Goal: Ask a question: Seek information or help from site administrators or community

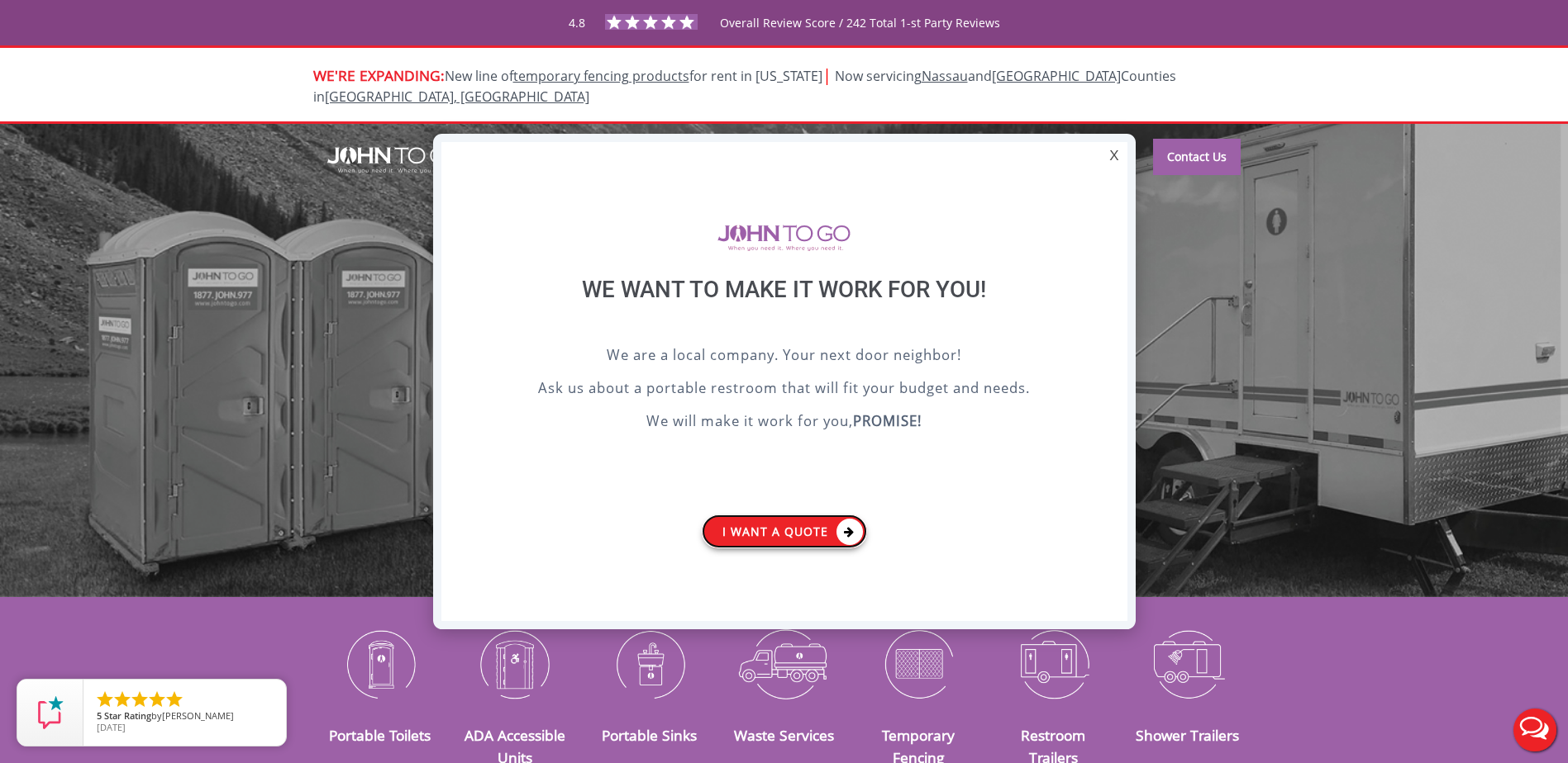
click at [841, 531] on icon at bounding box center [850, 532] width 26 height 26
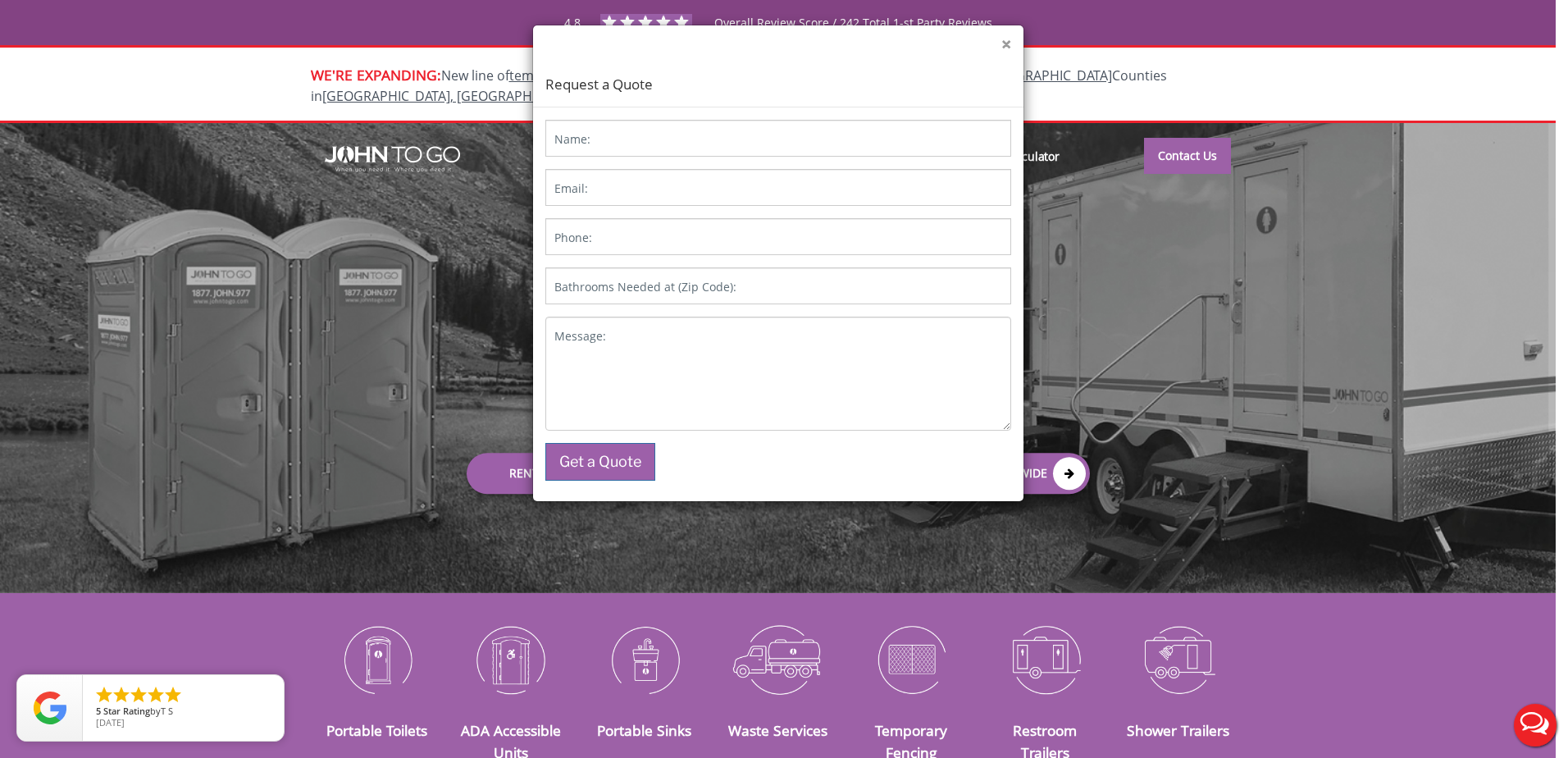
click at [1004, 43] on button "×" at bounding box center [1006, 45] width 10 height 17
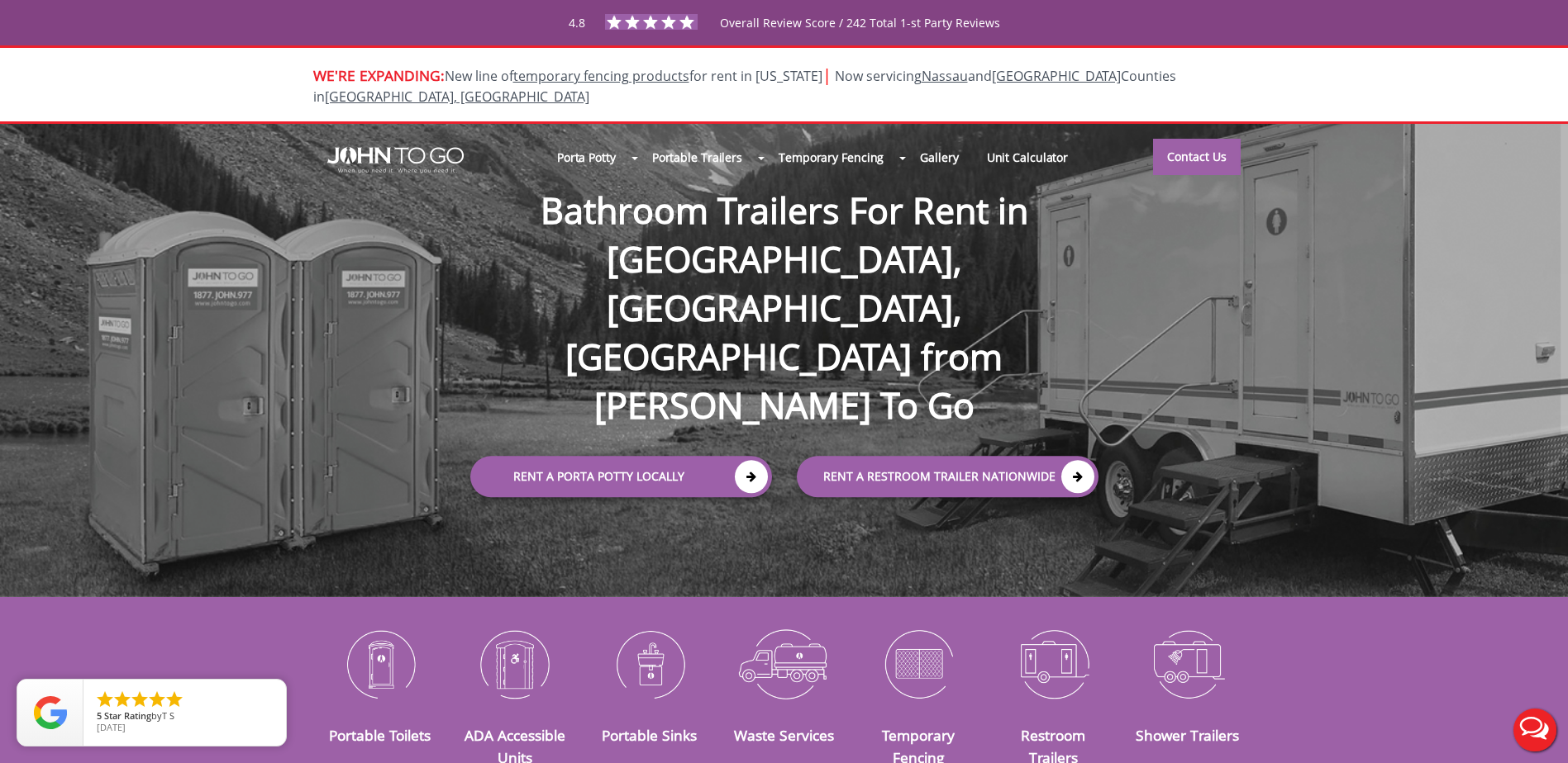
click at [1533, 724] on button "Live Chat" at bounding box center [1536, 731] width 66 height 66
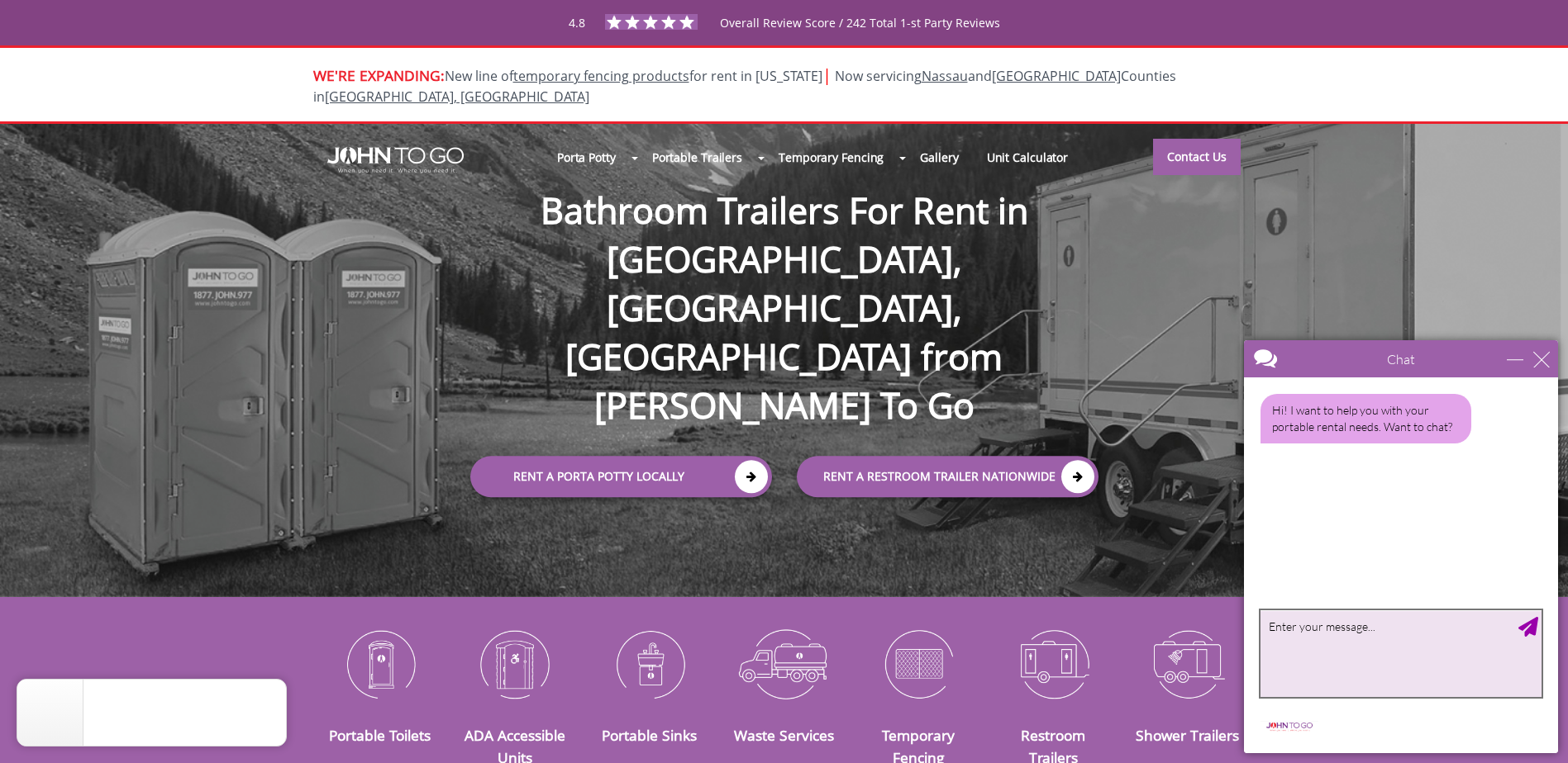
click at [1335, 633] on textarea "type your message" at bounding box center [1401, 654] width 281 height 87
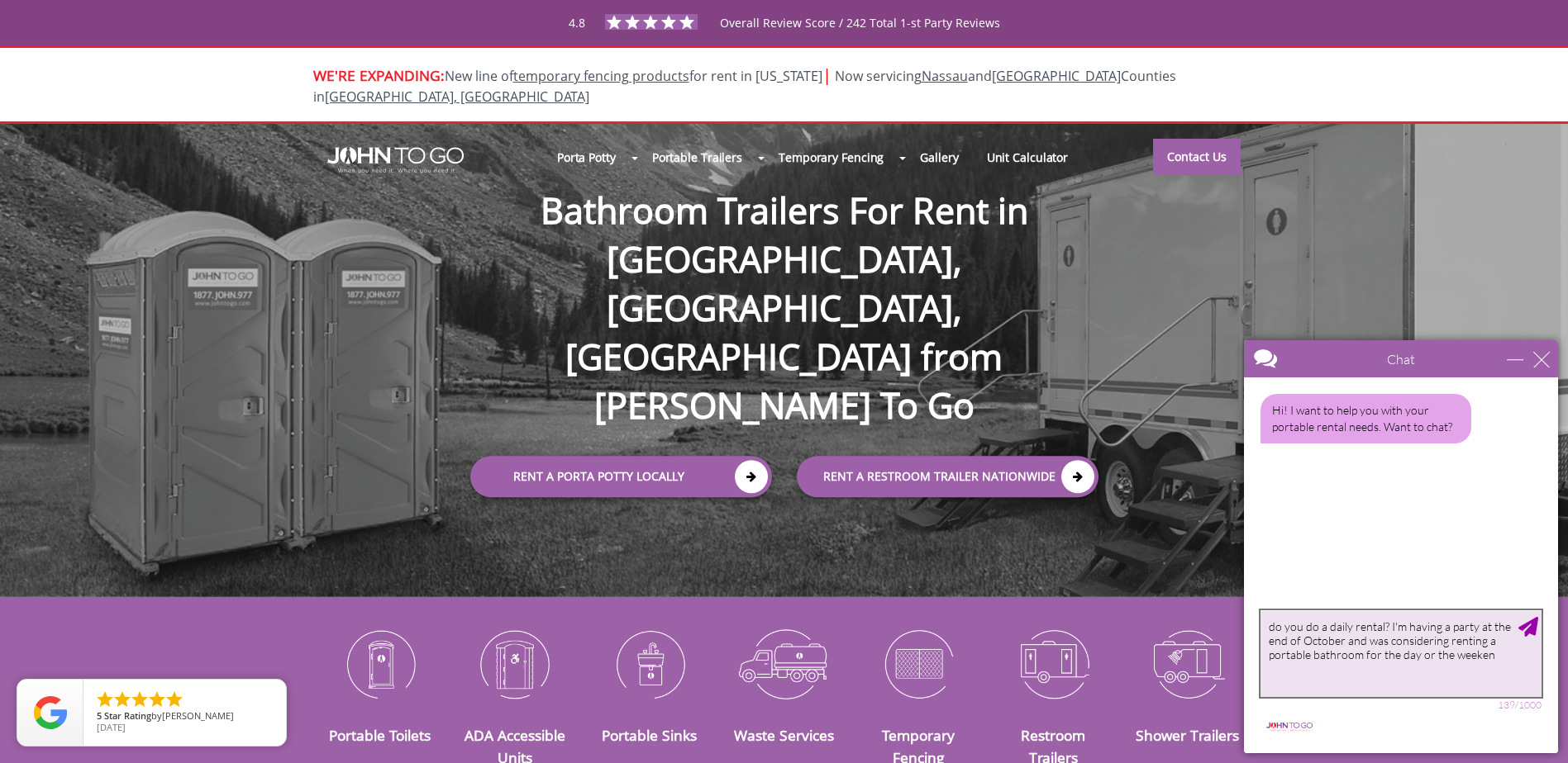
type textarea "do you do a daily rental? I'm having a party at the end of October and was cons…"
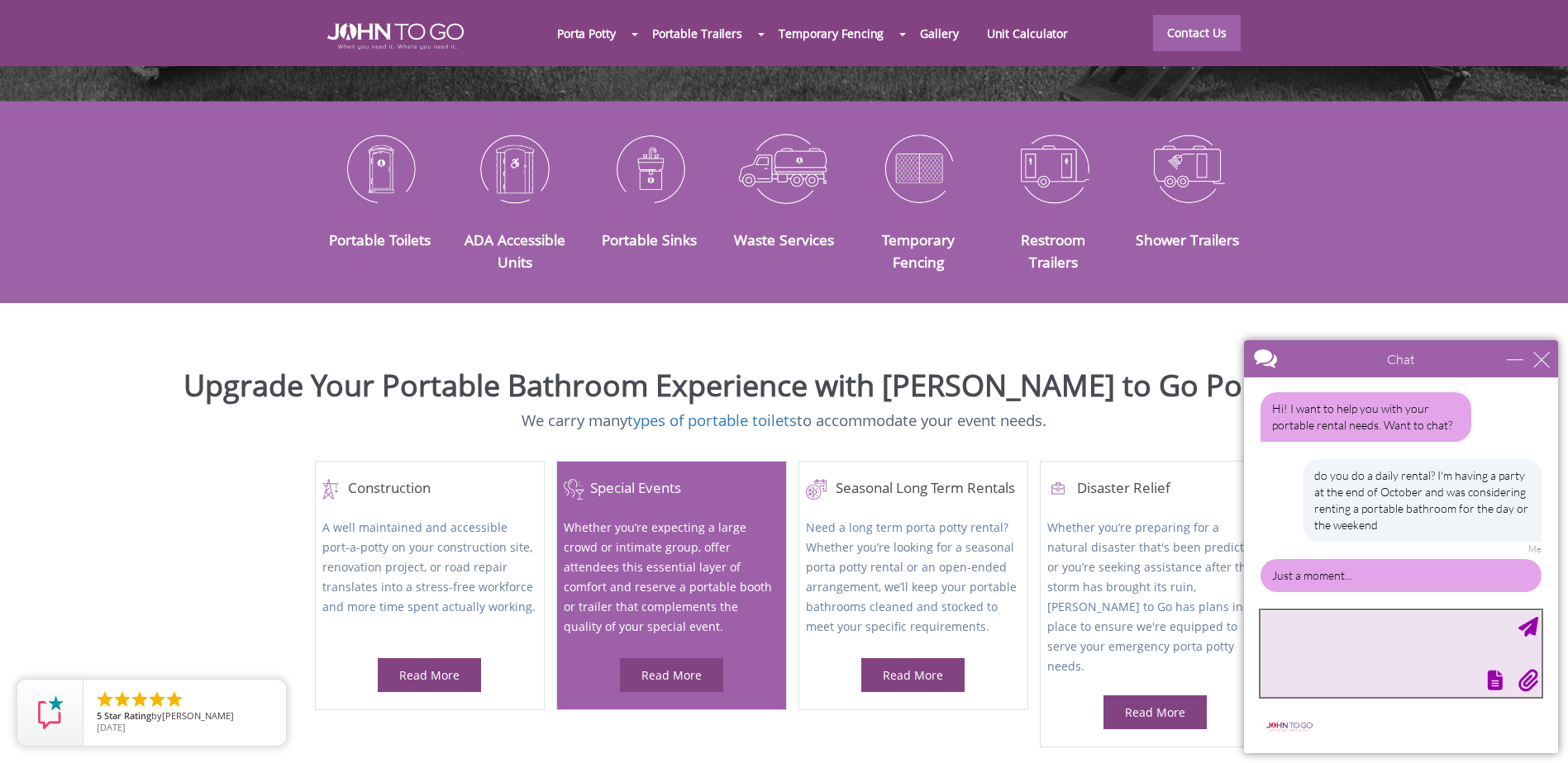
scroll to position [52, 0]
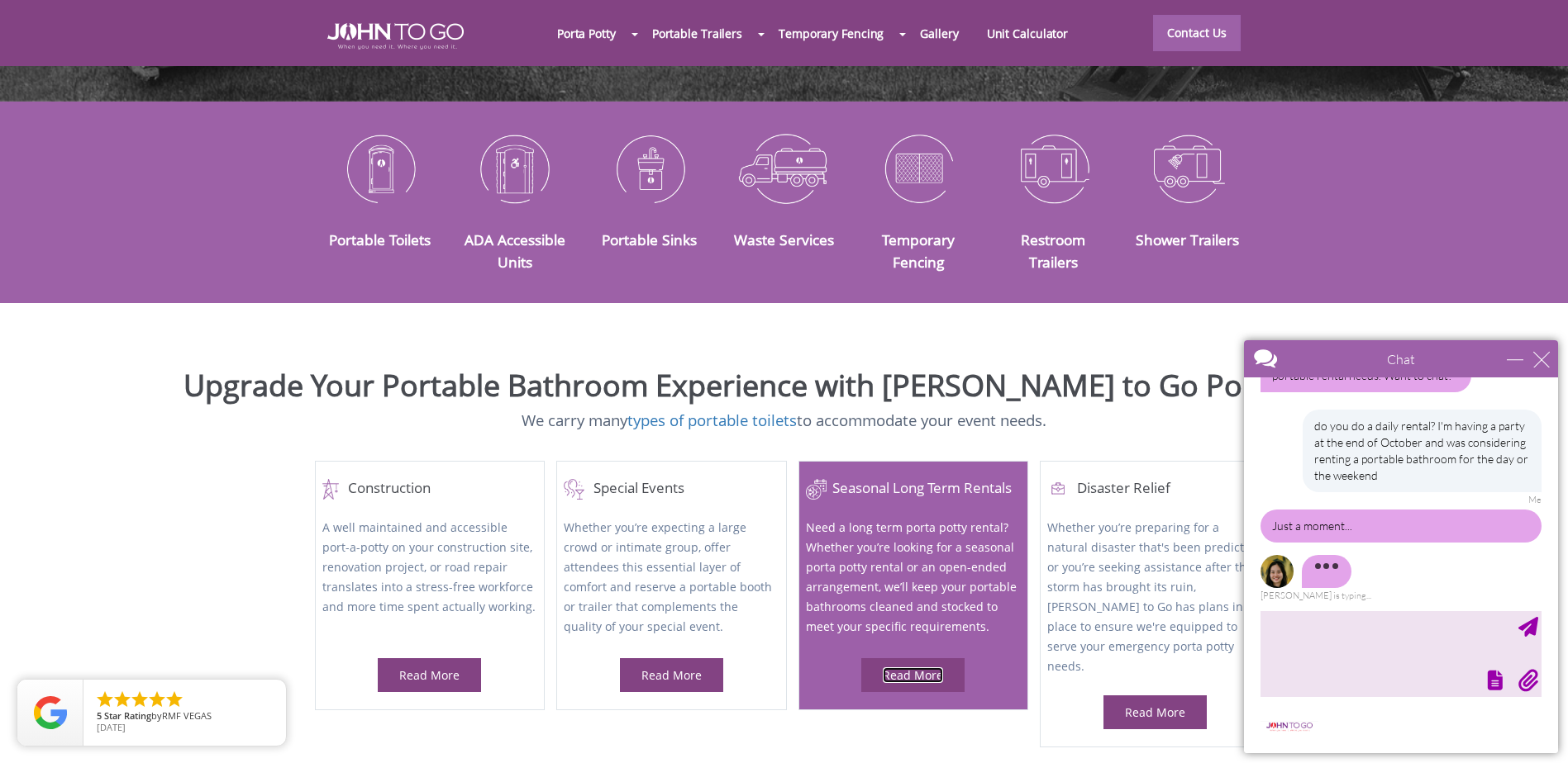
click at [941, 668] on link "Read More" at bounding box center [913, 676] width 60 height 16
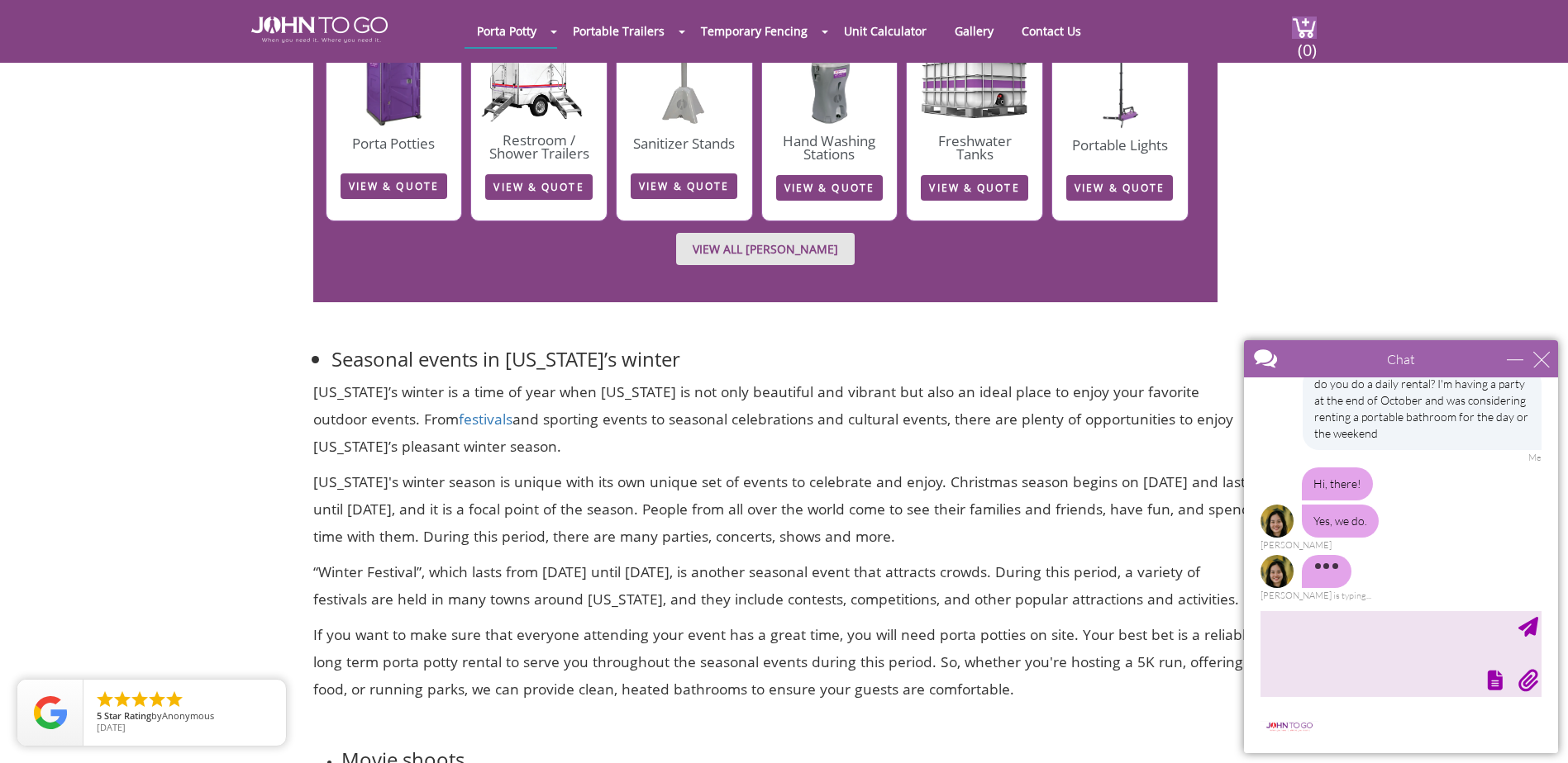
scroll to position [47, 0]
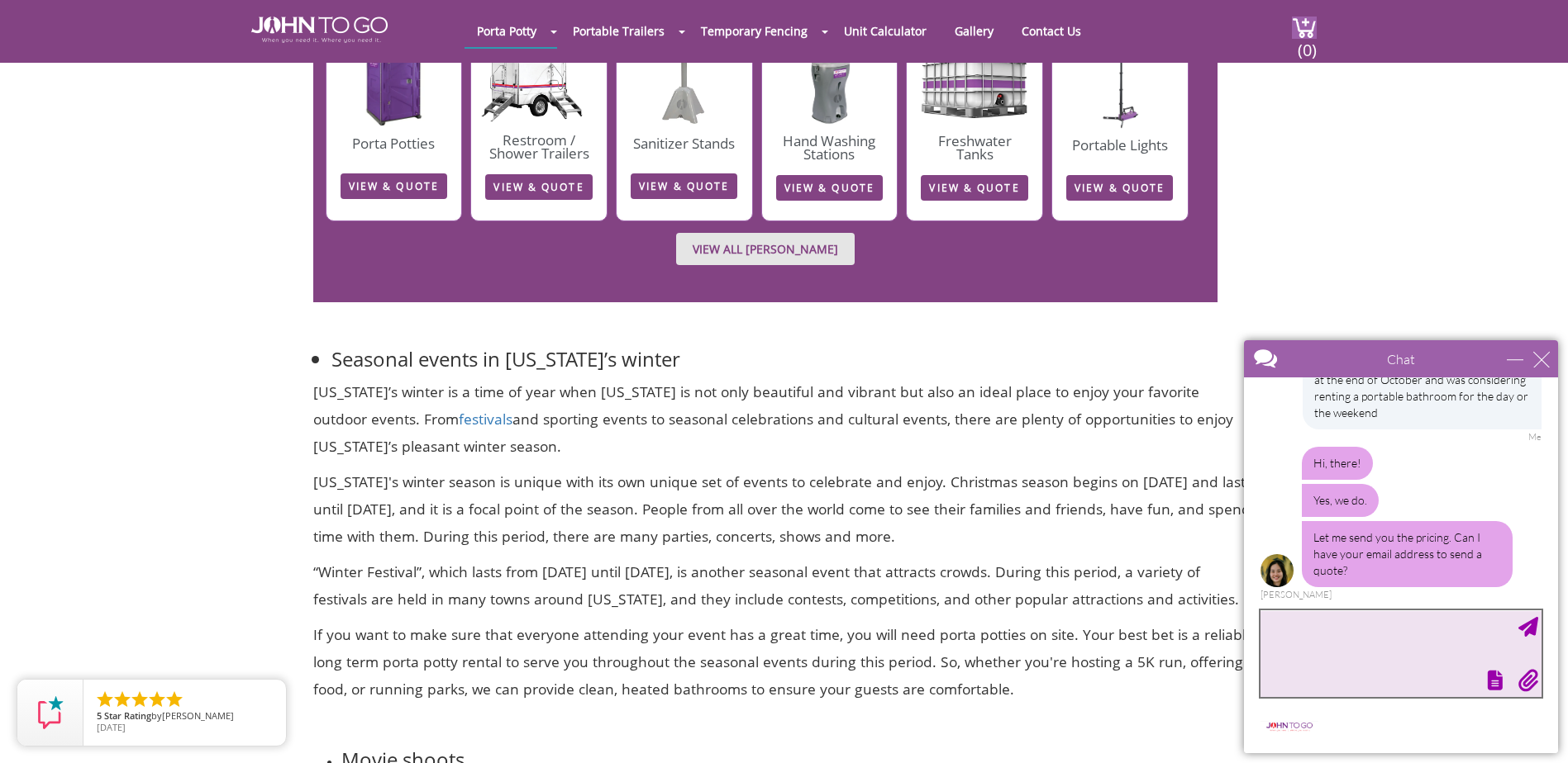
click at [1362, 643] on textarea "type your message" at bounding box center [1401, 654] width 281 height 87
type textarea "yes, [EMAIL_ADDRESS][DOMAIN_NAME]"
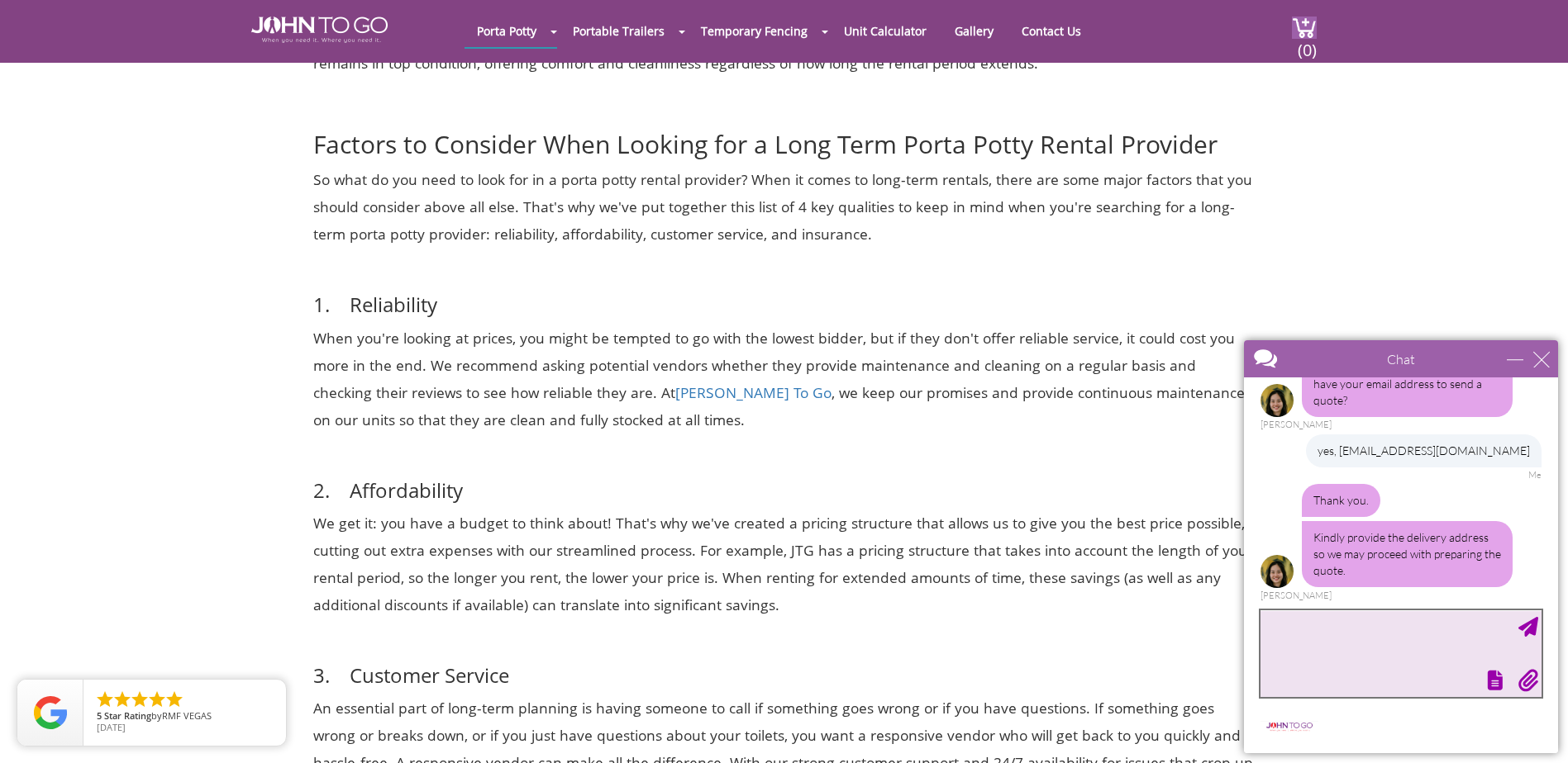
scroll to position [7683, 0]
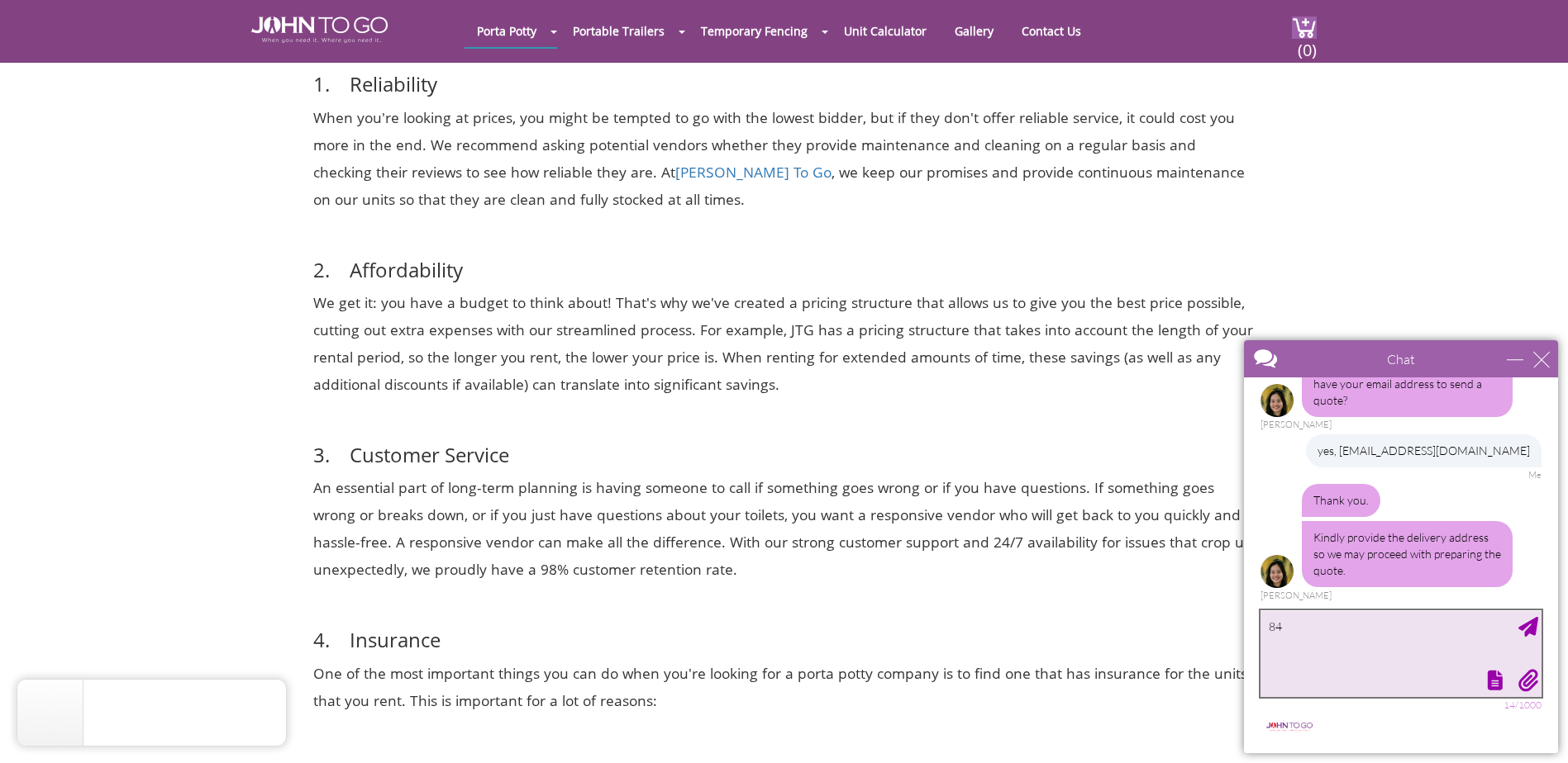
type textarea "8"
type textarea "[STREET_ADDRESS]"
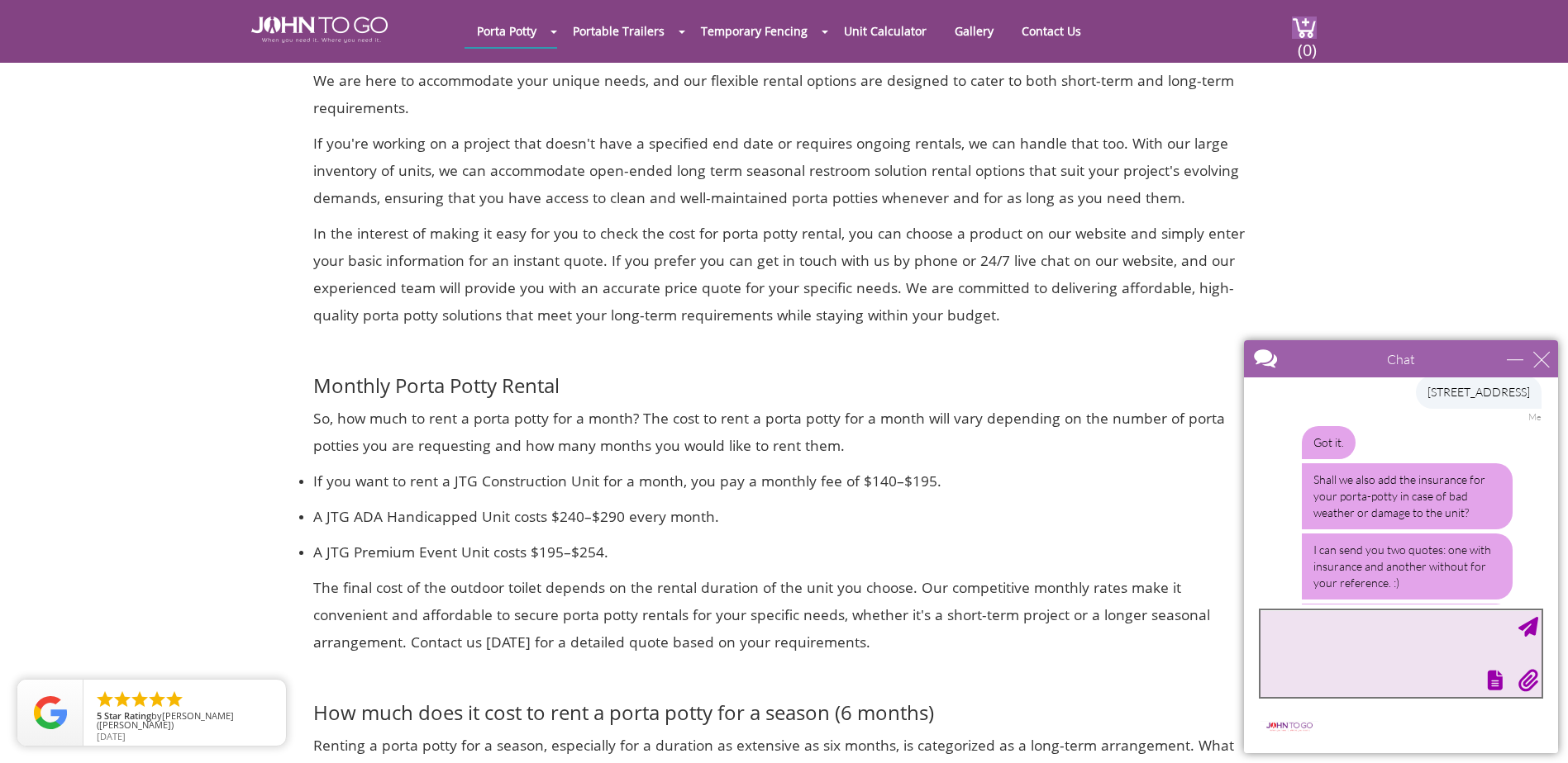
scroll to position [529, 0]
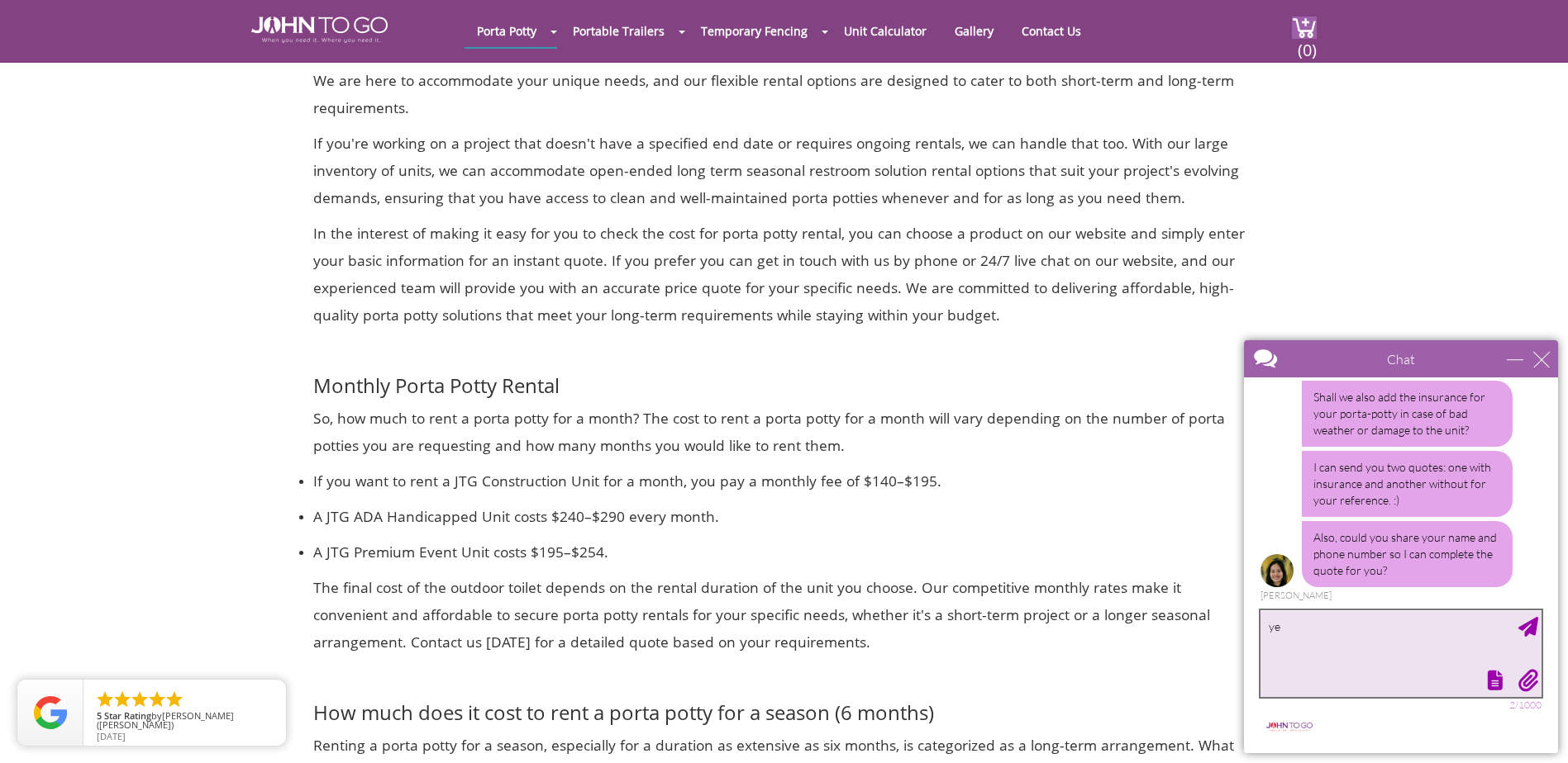
type textarea "yes"
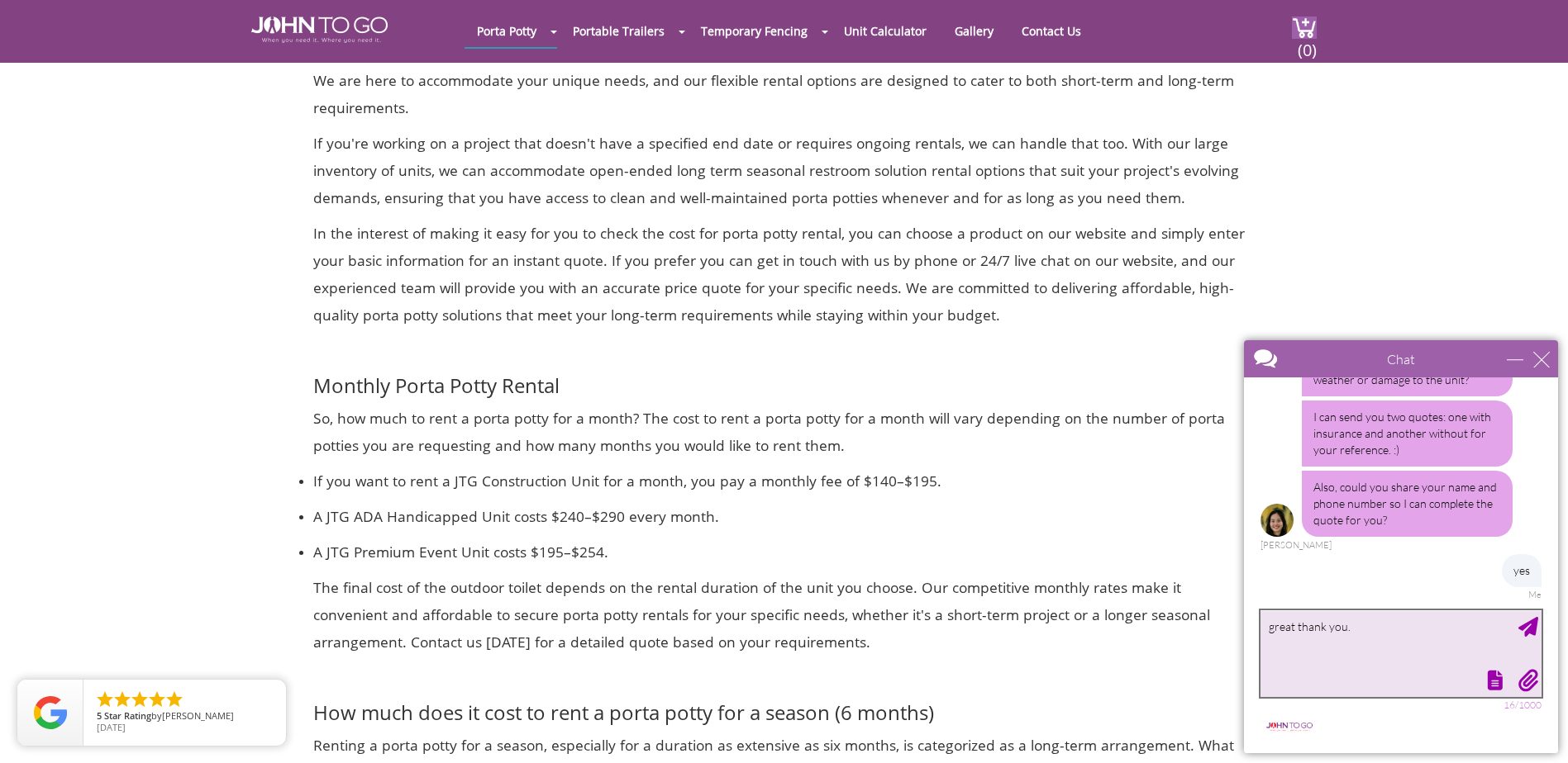
type textarea "great thank you."
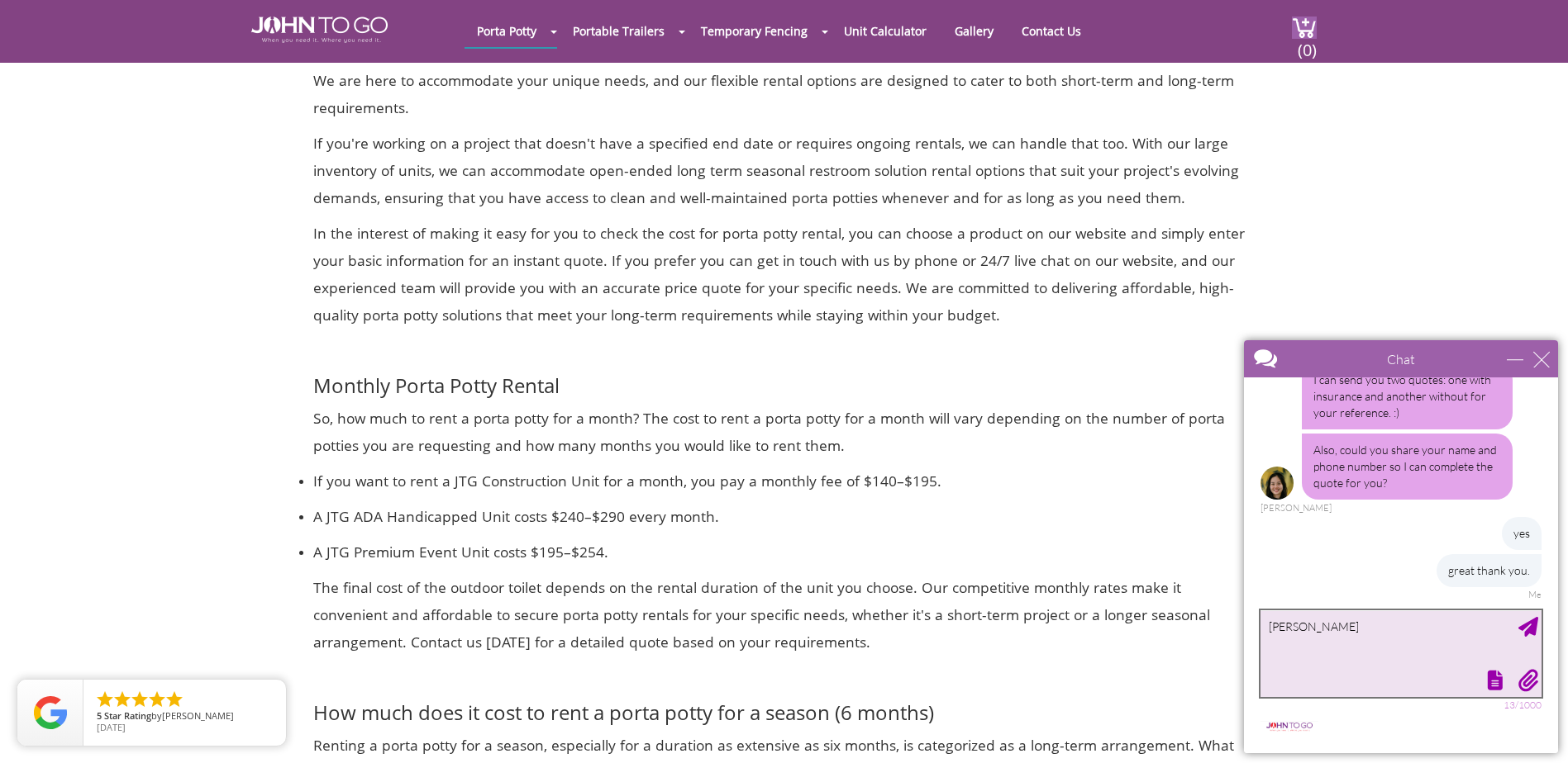
type textarea "[PERSON_NAME]"
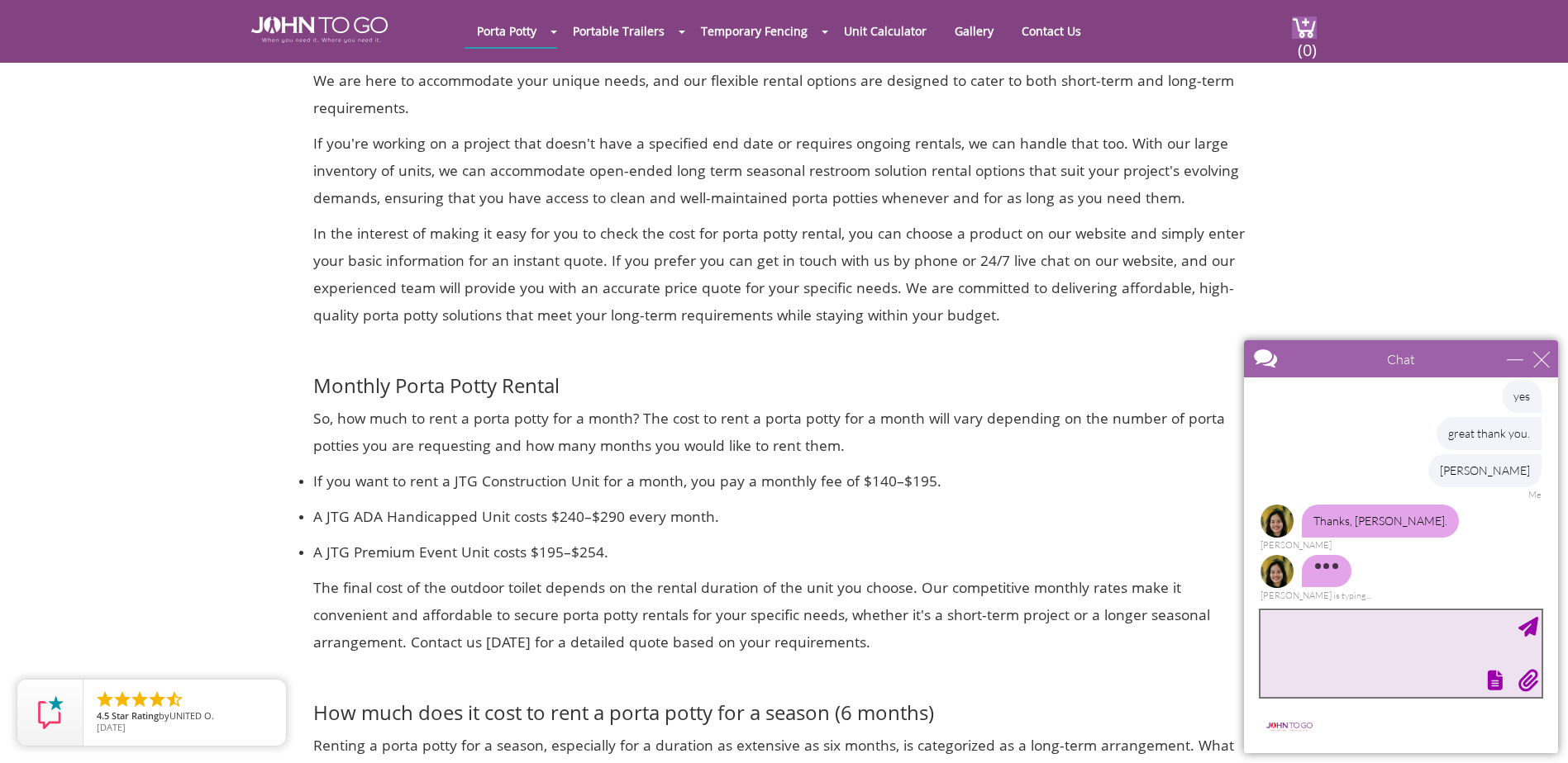
scroll to position [758, 0]
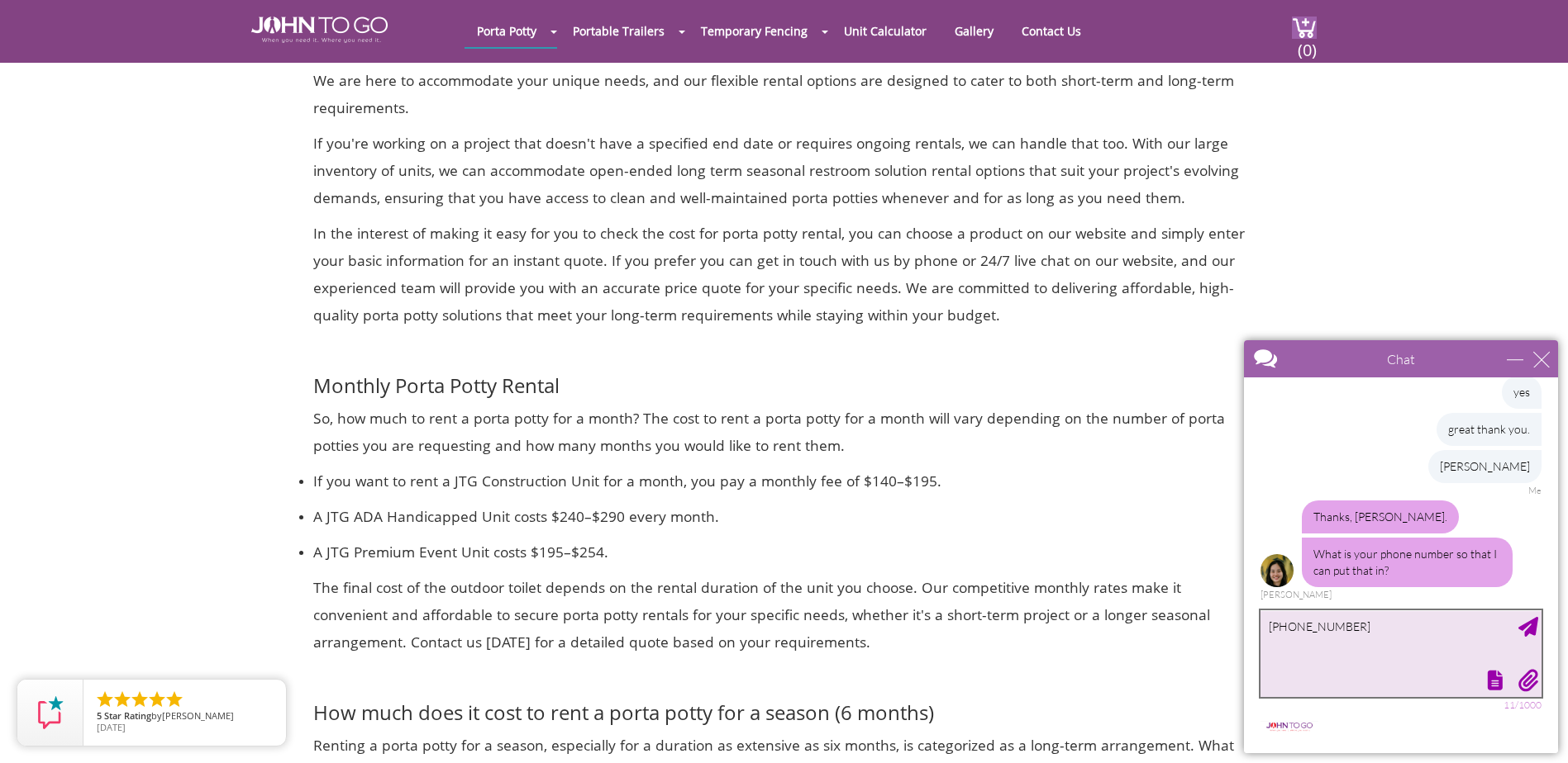
type textarea "[PHONE_NUMBER]"
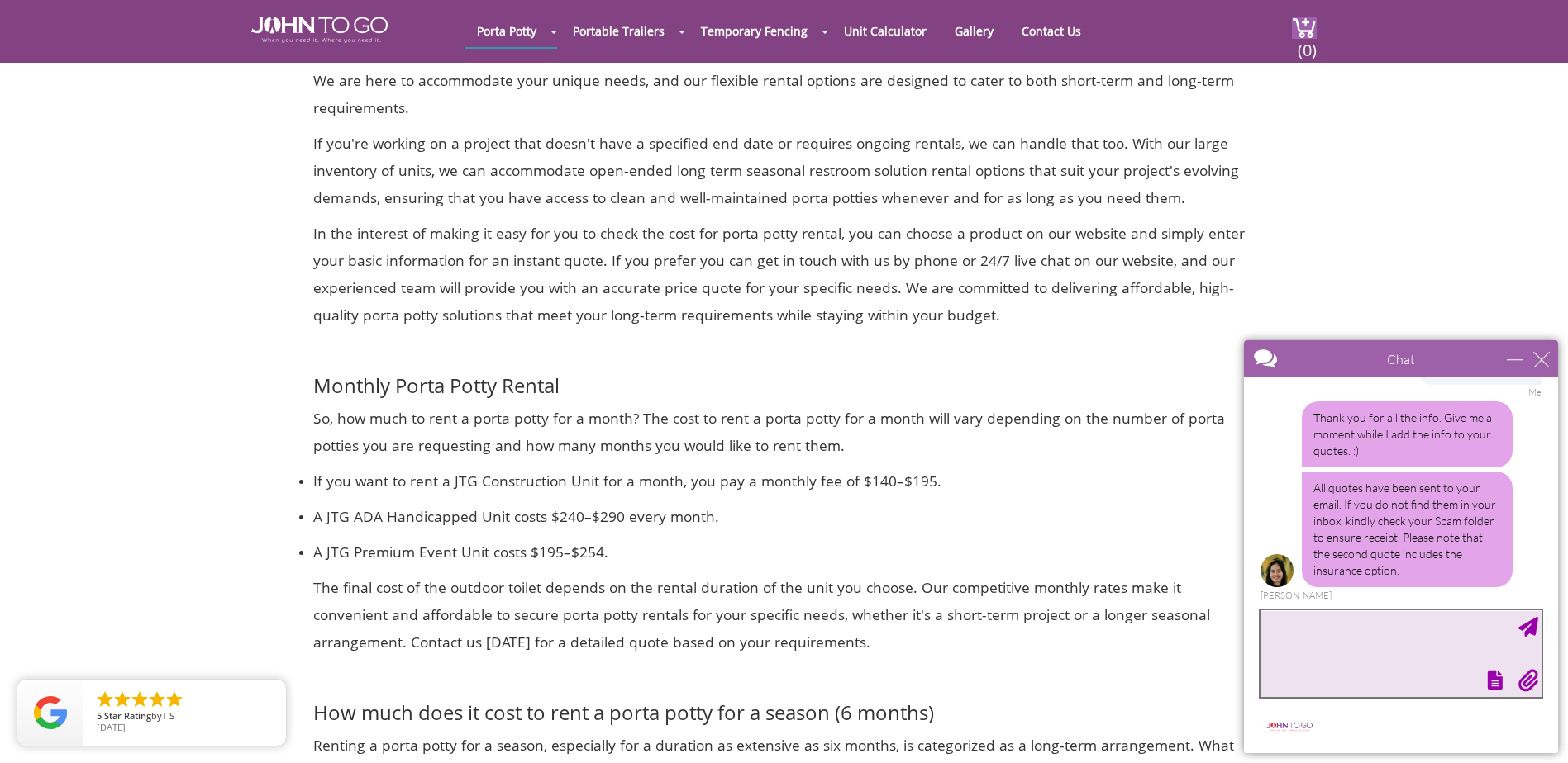
scroll to position [1065, 0]
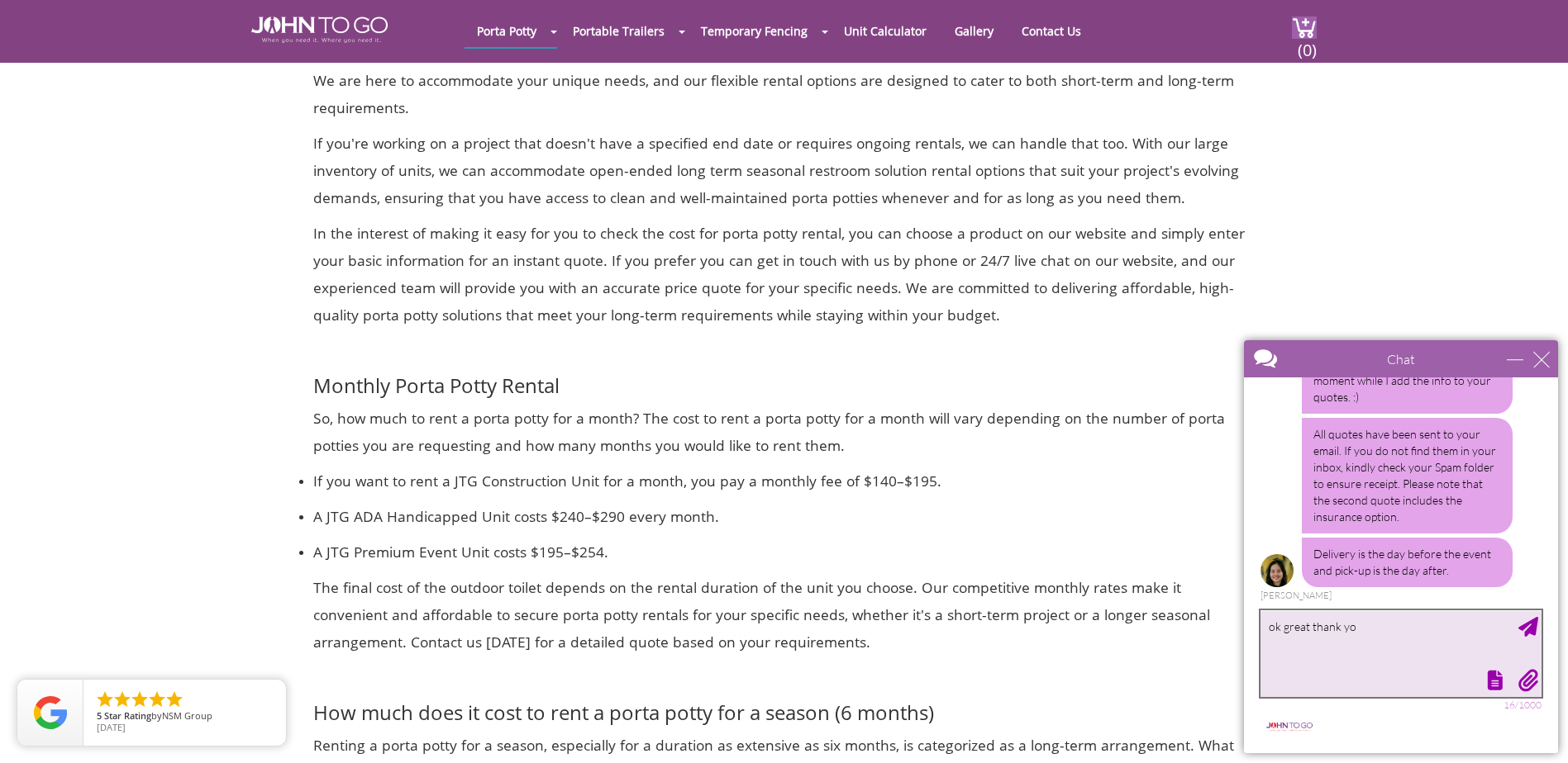
type textarea "ok great thank you"
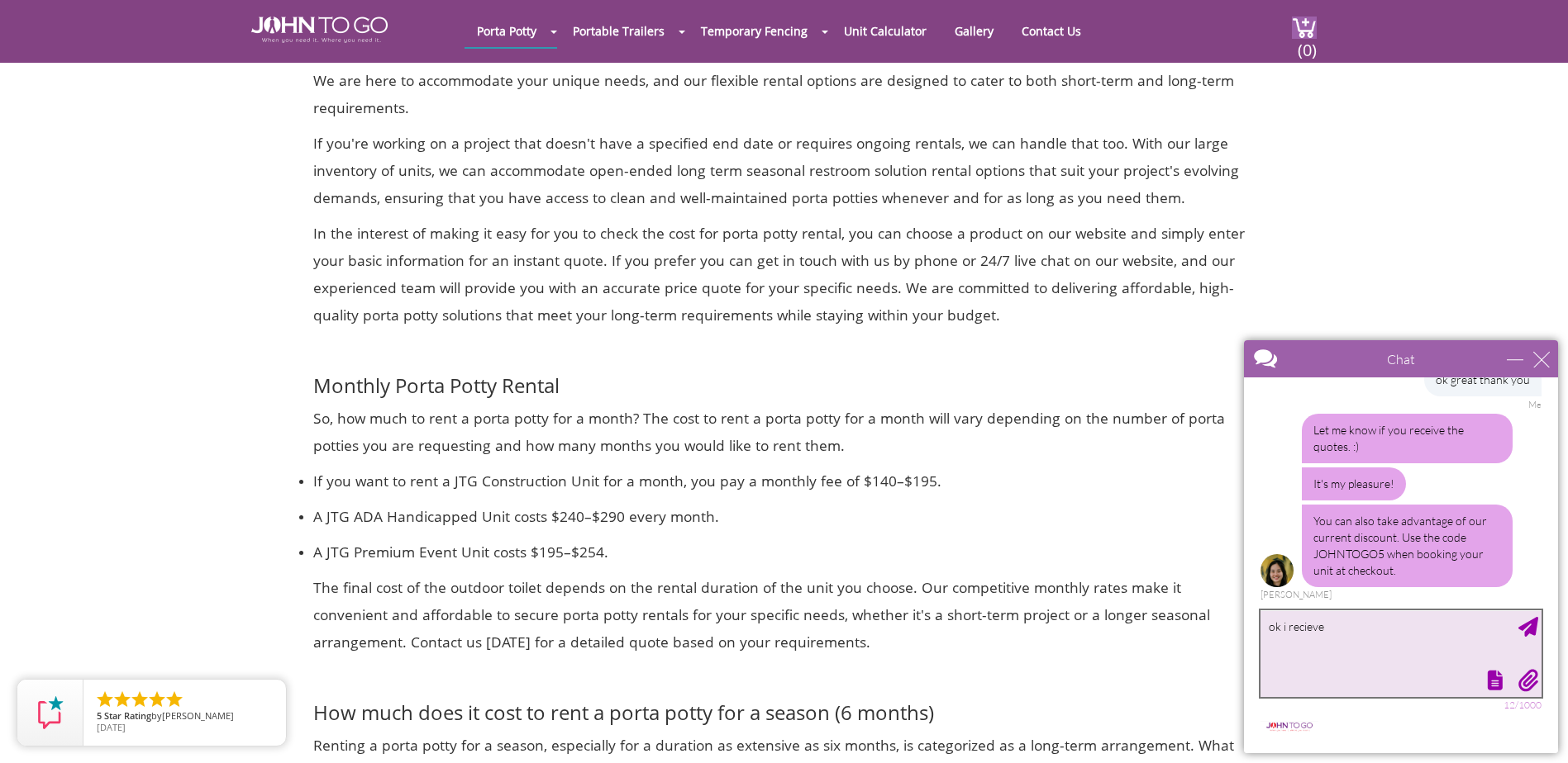
scroll to position [1409, 0]
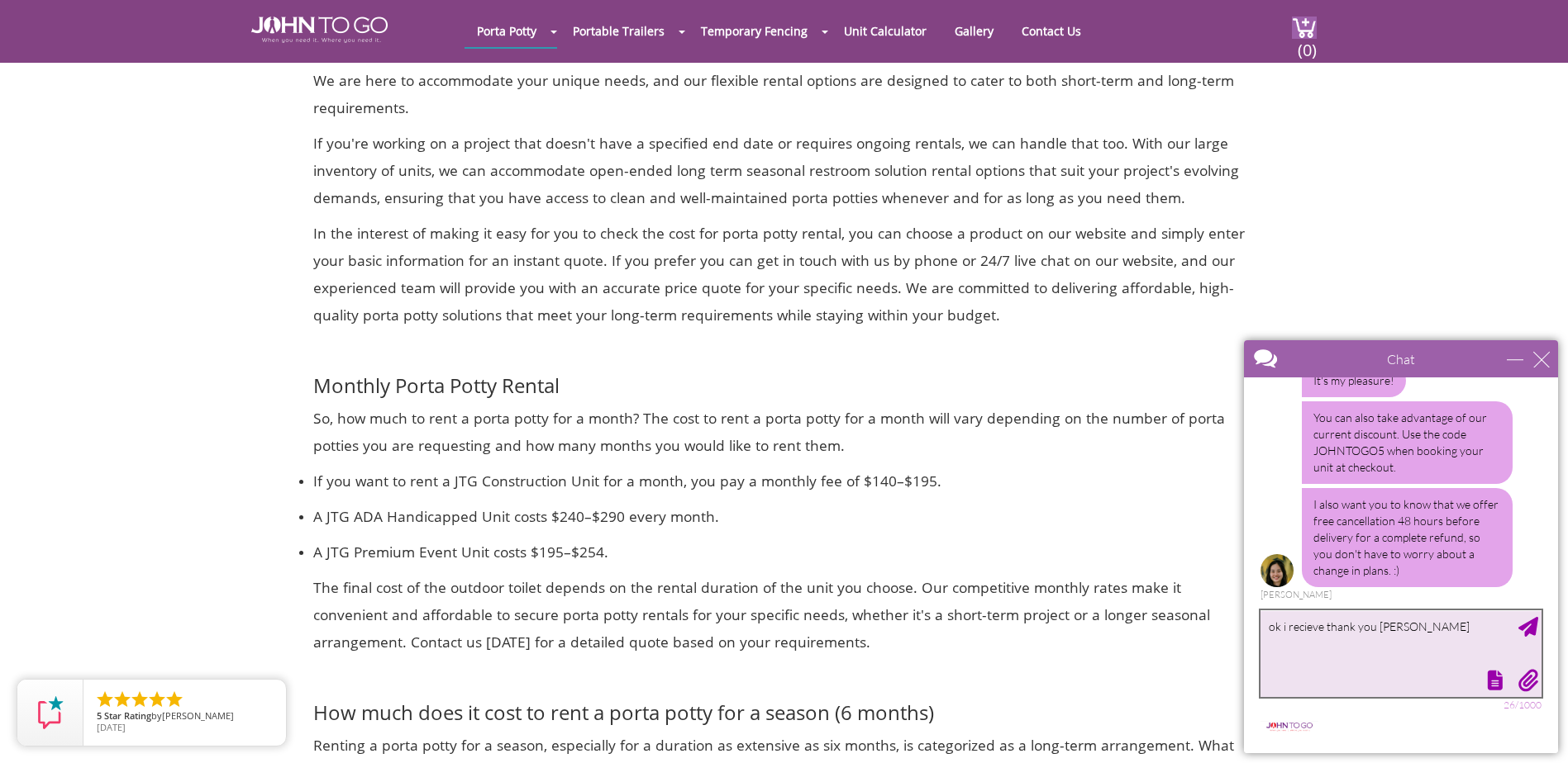
type textarea "ok i recieve thank you again"
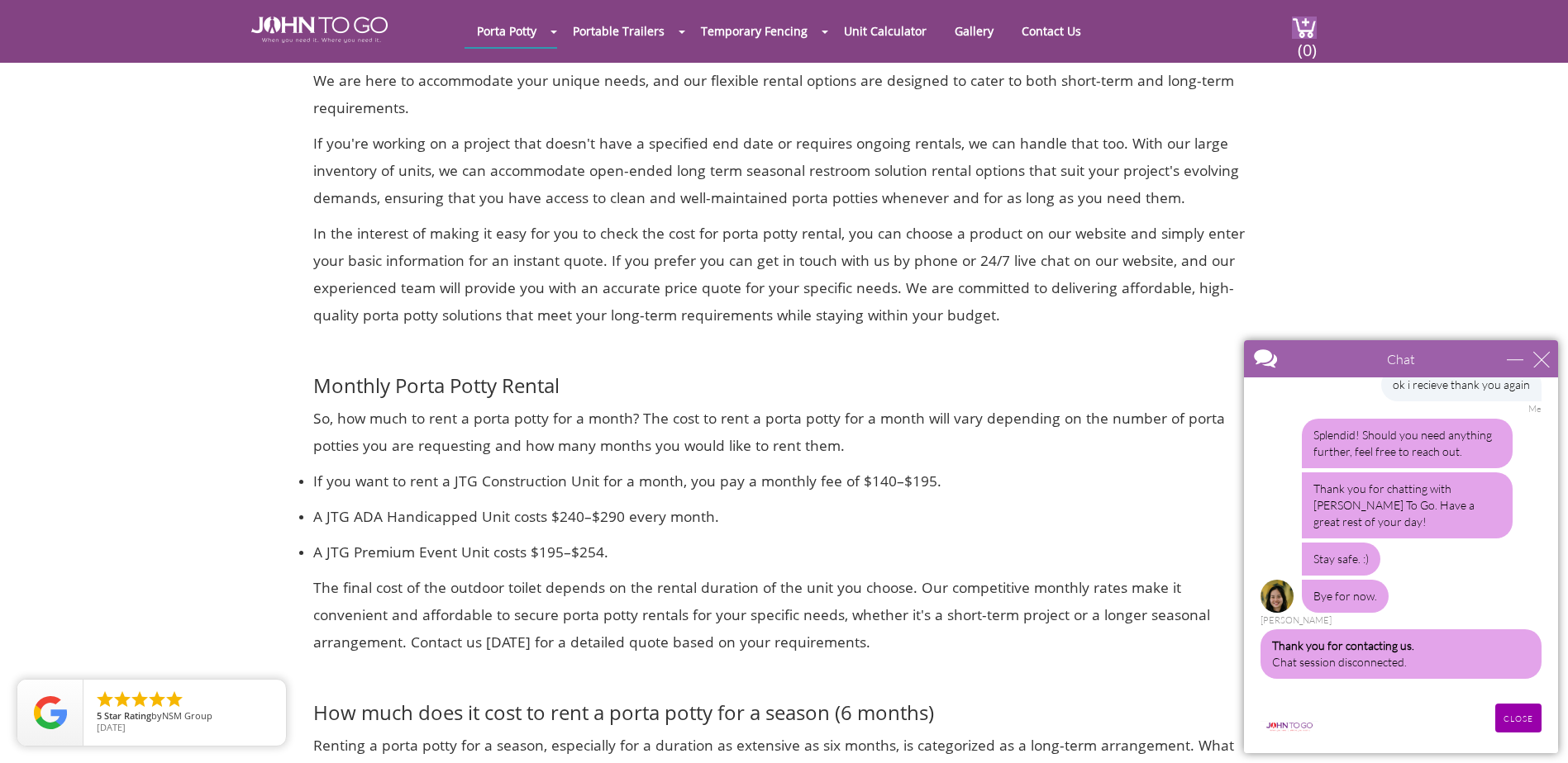
scroll to position [1628, 0]
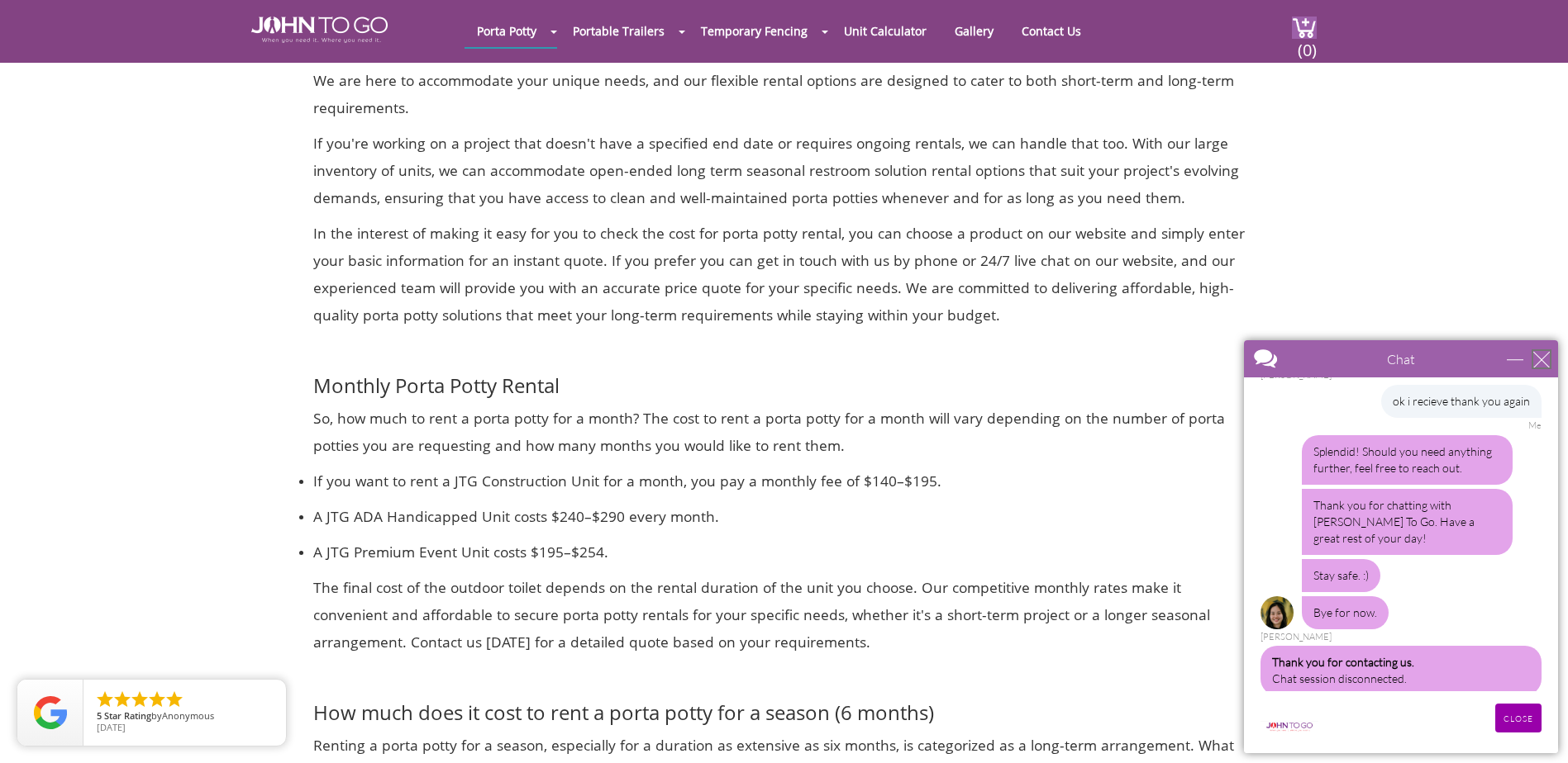
click at [1546, 356] on div "close" at bounding box center [1542, 359] width 17 height 17
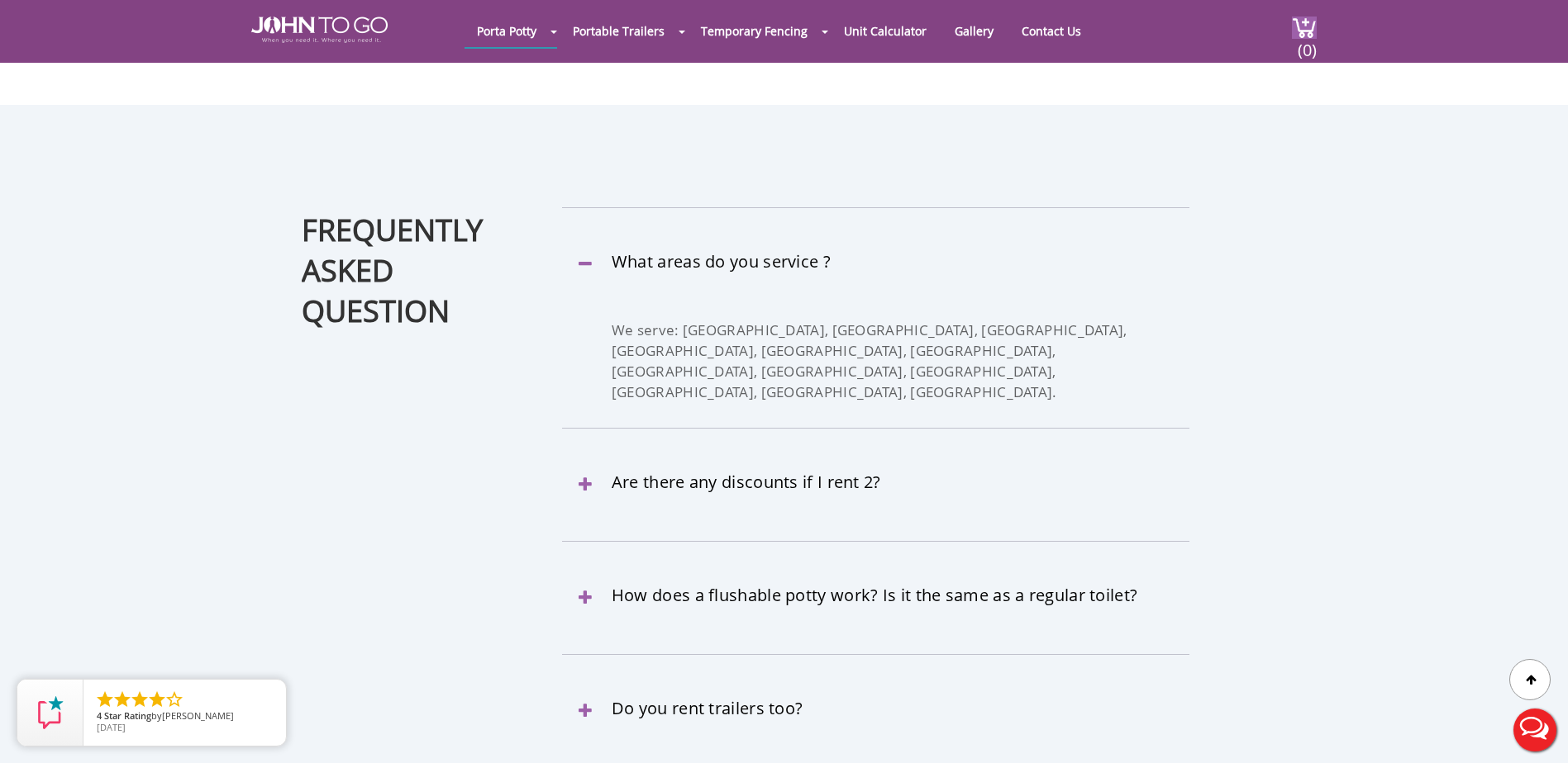
scroll to position [14541, 0]
